Goal: Information Seeking & Learning: Learn about a topic

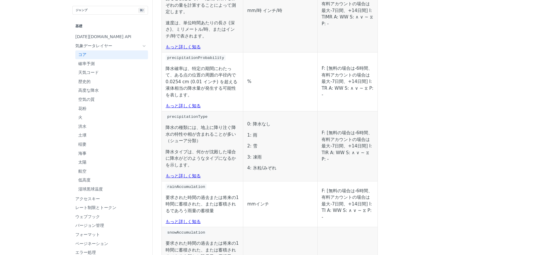
scroll to position [1329, 0]
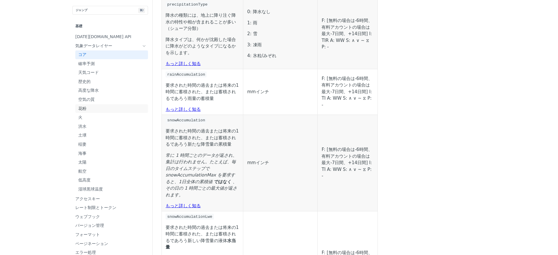
click at [78, 108] on span "花粉" at bounding box center [112, 109] width 68 height 6
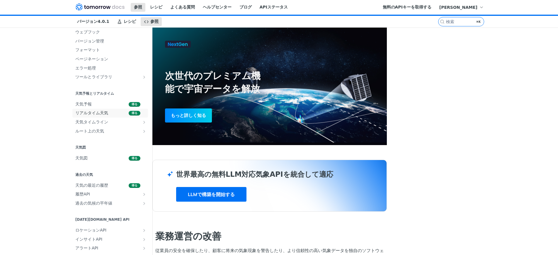
scroll to position [135, 0]
